Goal: Task Accomplishment & Management: Manage account settings

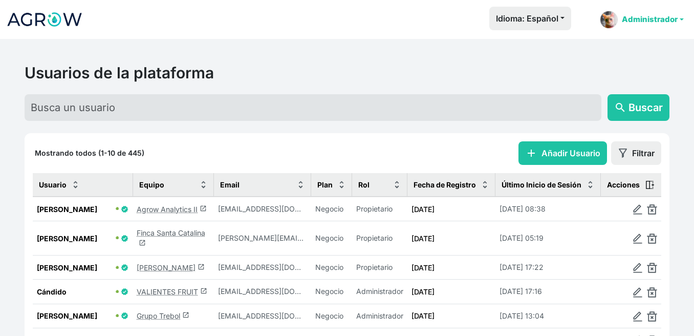
click at [658, 20] on link "Administrador" at bounding box center [641, 20] width 92 height 26
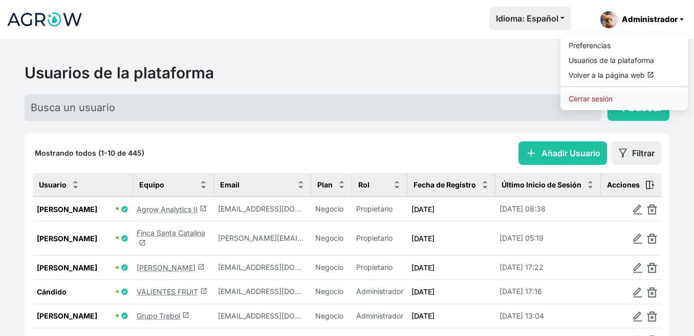
click at [615, 93] on link "Cerrar sesión" at bounding box center [623, 98] width 127 height 15
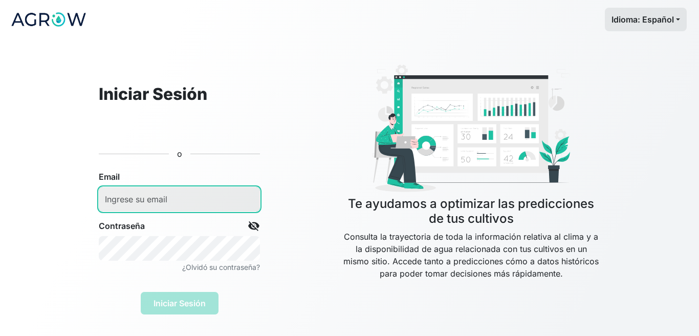
click at [202, 199] on input "email" at bounding box center [179, 199] width 161 height 25
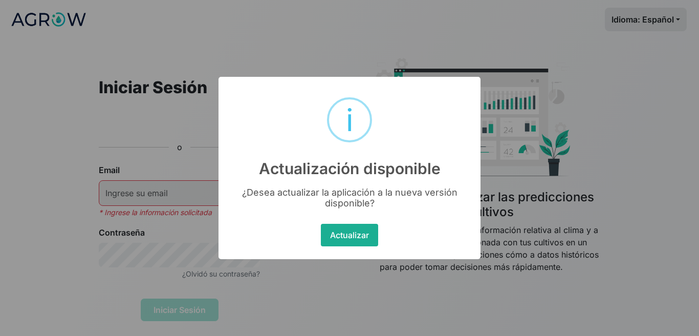
click at [352, 239] on button "Actualizar" at bounding box center [349, 235] width 57 height 23
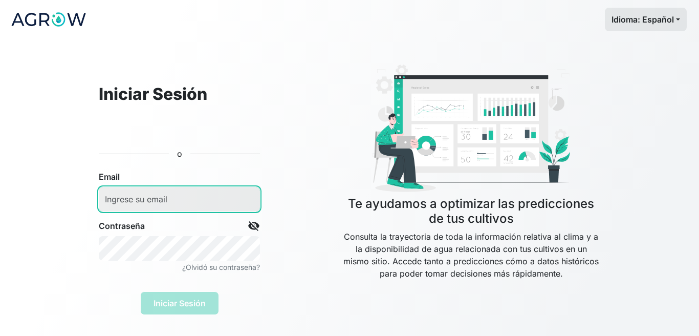
click at [189, 201] on input "email" at bounding box center [179, 199] width 161 height 25
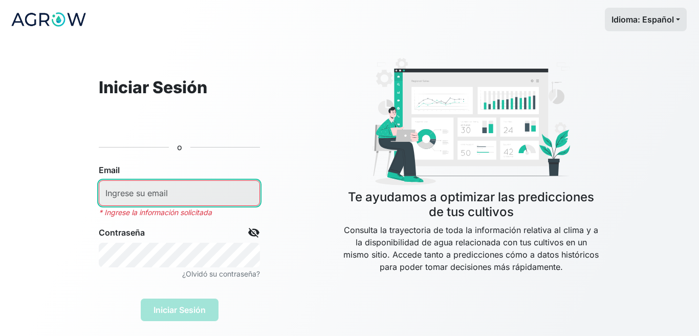
type input "[EMAIL_ADDRESS][DOMAIN_NAME]"
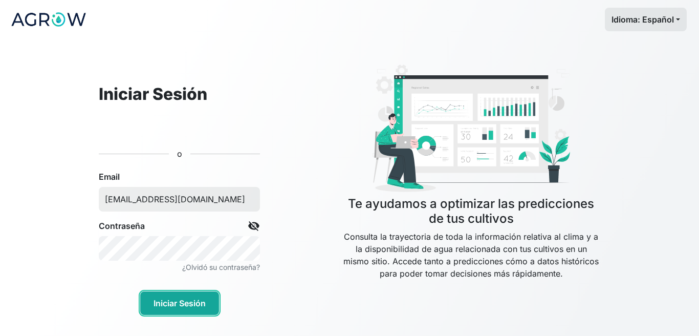
click at [166, 306] on button "Iniciar Sesión" at bounding box center [179, 303] width 79 height 24
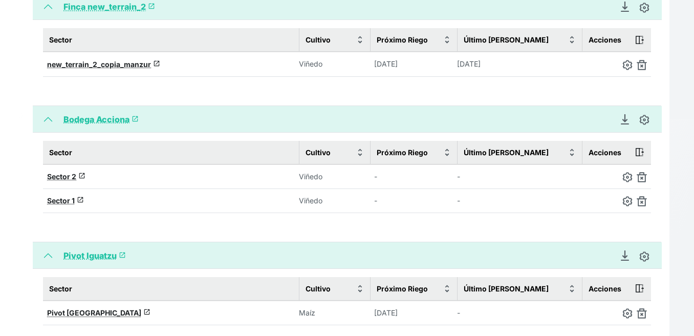
scroll to position [682, 0]
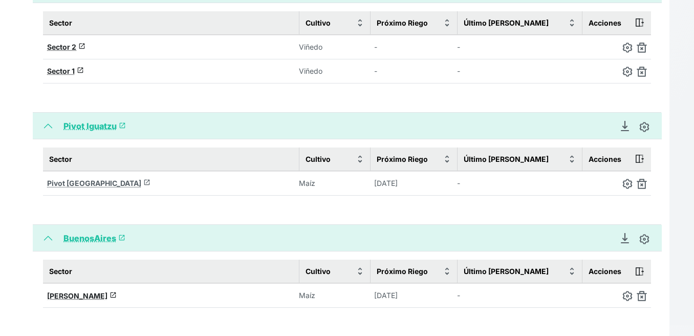
click at [69, 184] on span "Pivot [GEOGRAPHIC_DATA]" at bounding box center [94, 183] width 94 height 9
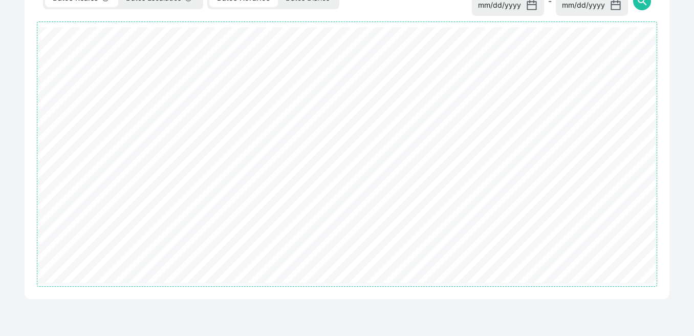
select select "2462"
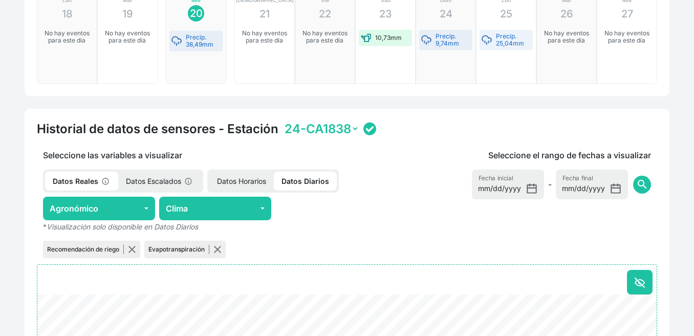
scroll to position [369, 0]
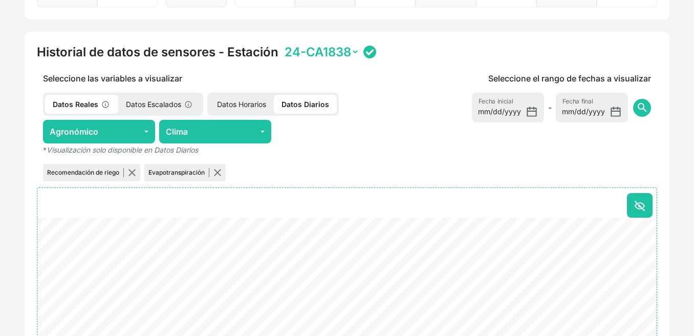
click at [155, 106] on p "Datos Escalados" at bounding box center [159, 104] width 83 height 19
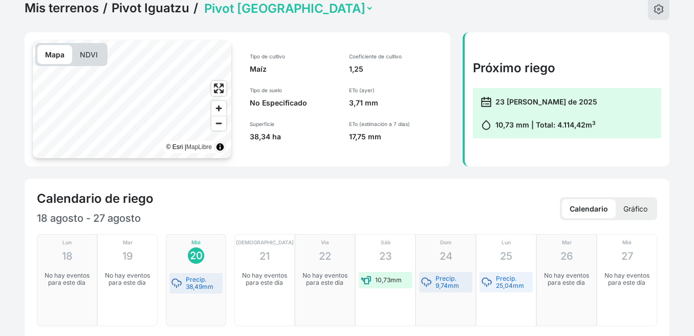
scroll to position [0, 0]
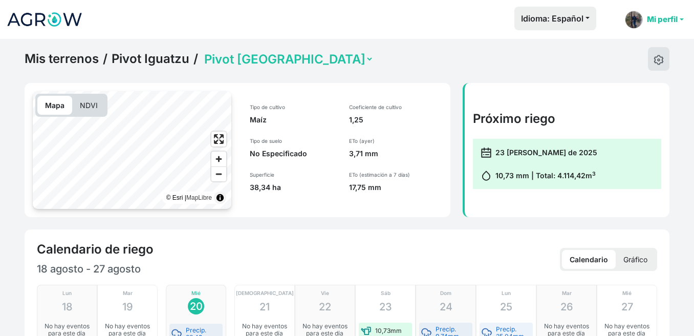
click at [653, 17] on link "Mi perfil" at bounding box center [653, 20] width 67 height 26
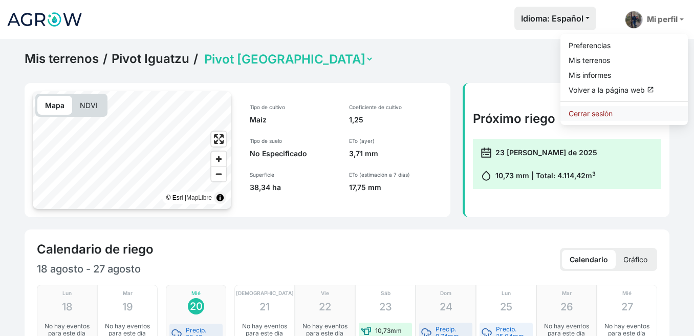
click at [592, 111] on link "Cerrar sesión" at bounding box center [623, 113] width 127 height 15
